Goal: Task Accomplishment & Management: Use online tool/utility

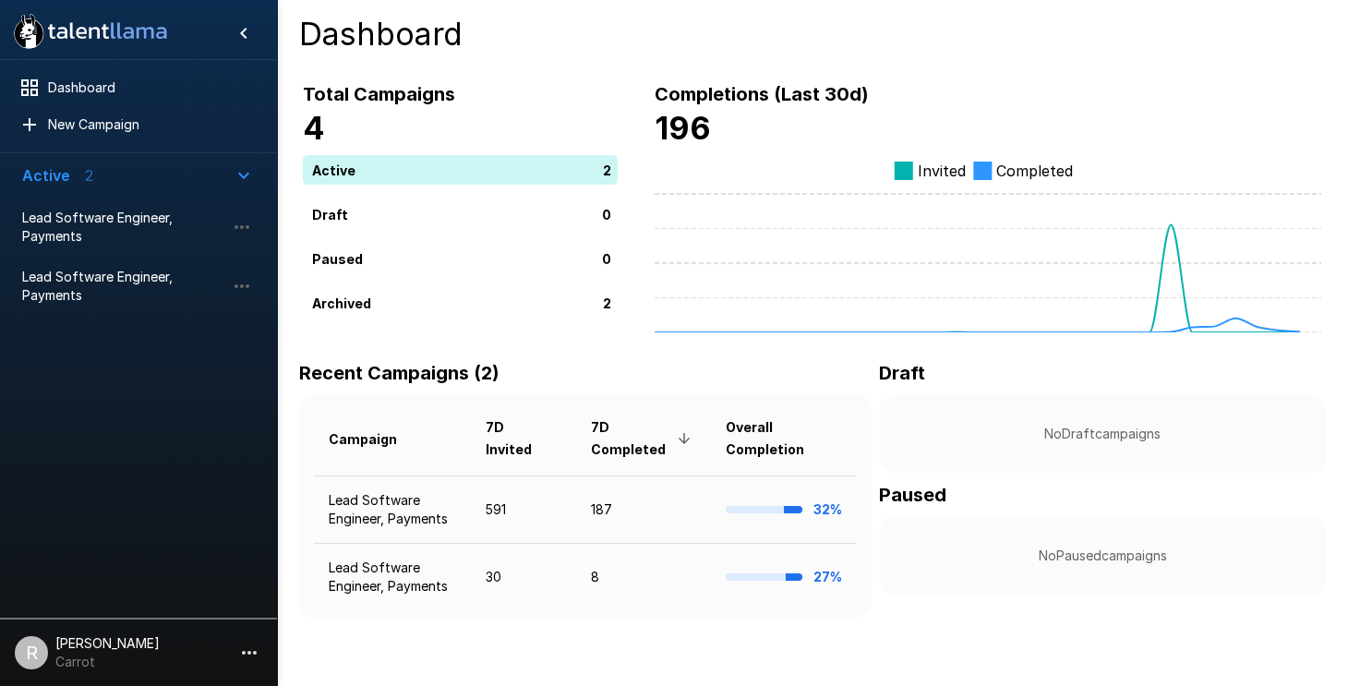
scroll to position [6, 0]
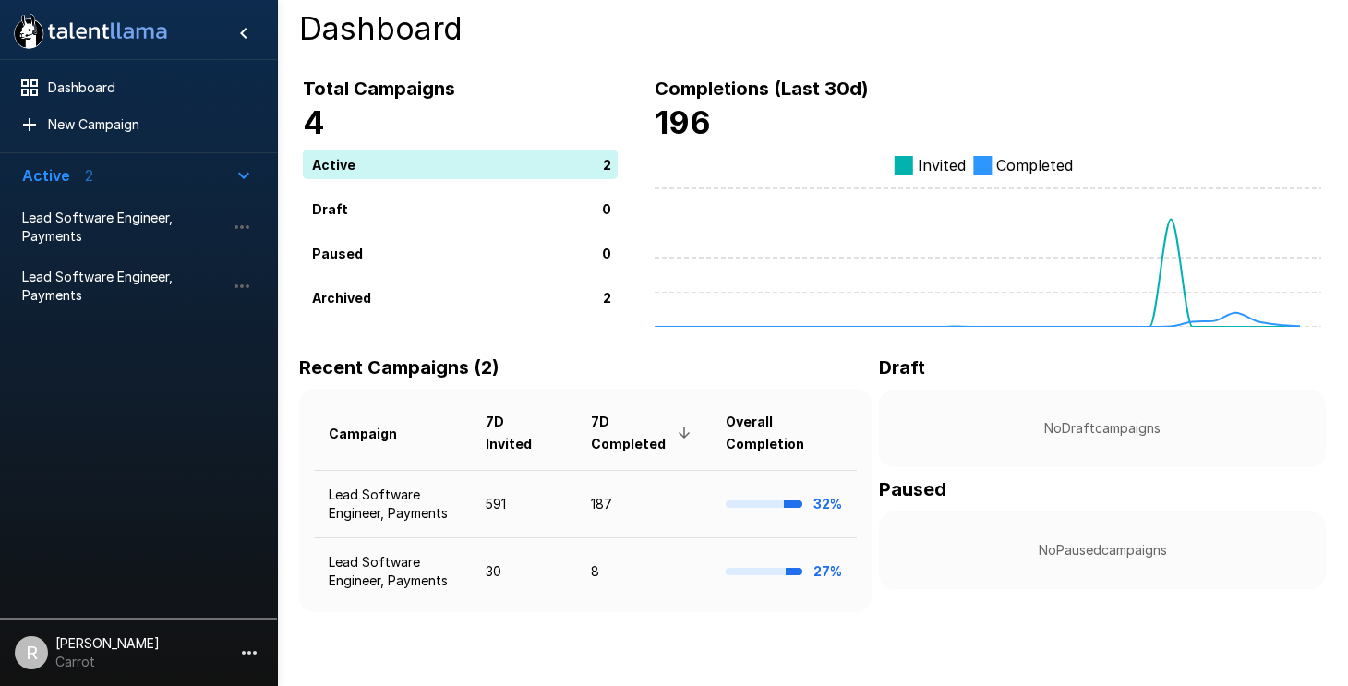
click at [693, 122] on b "196" at bounding box center [683, 122] width 56 height 38
click at [246, 170] on icon "button" at bounding box center [244, 175] width 22 height 22
click at [109, 215] on span "Lead Software Engineer, Payments" at bounding box center [123, 227] width 203 height 37
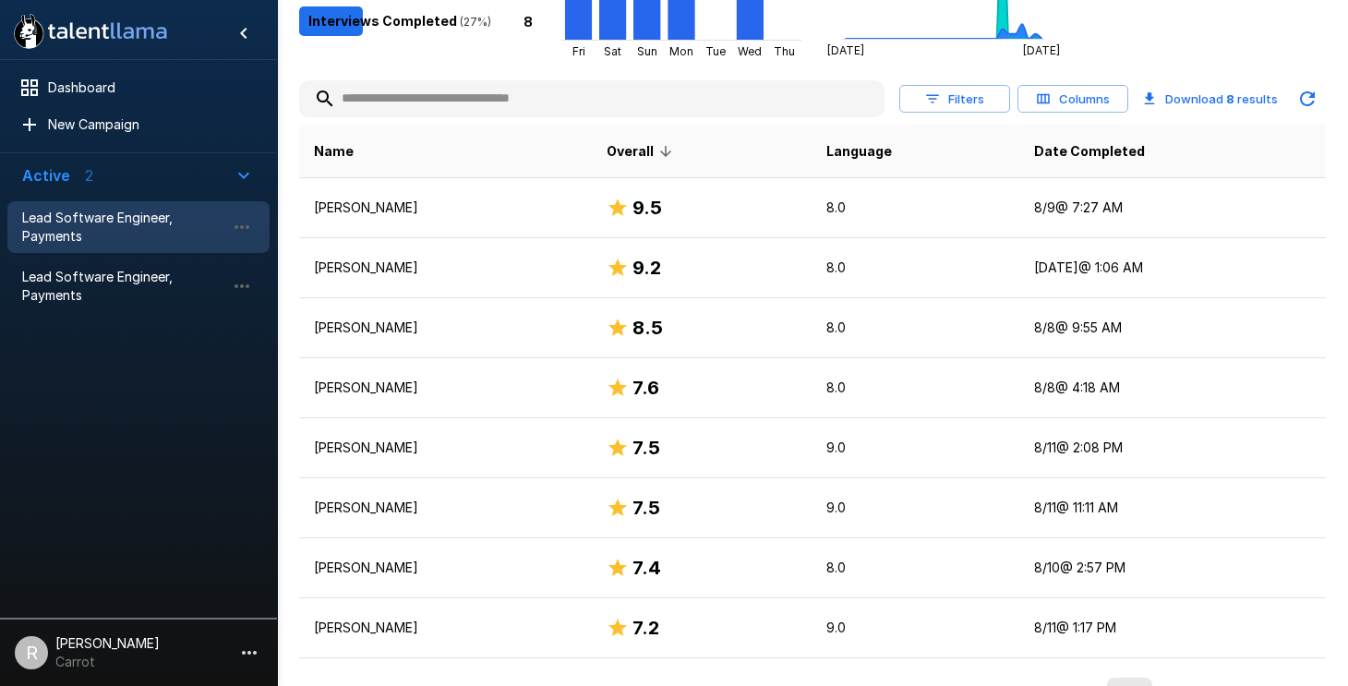
scroll to position [357, 0]
